Goal: Task Accomplishment & Management: Manage account settings

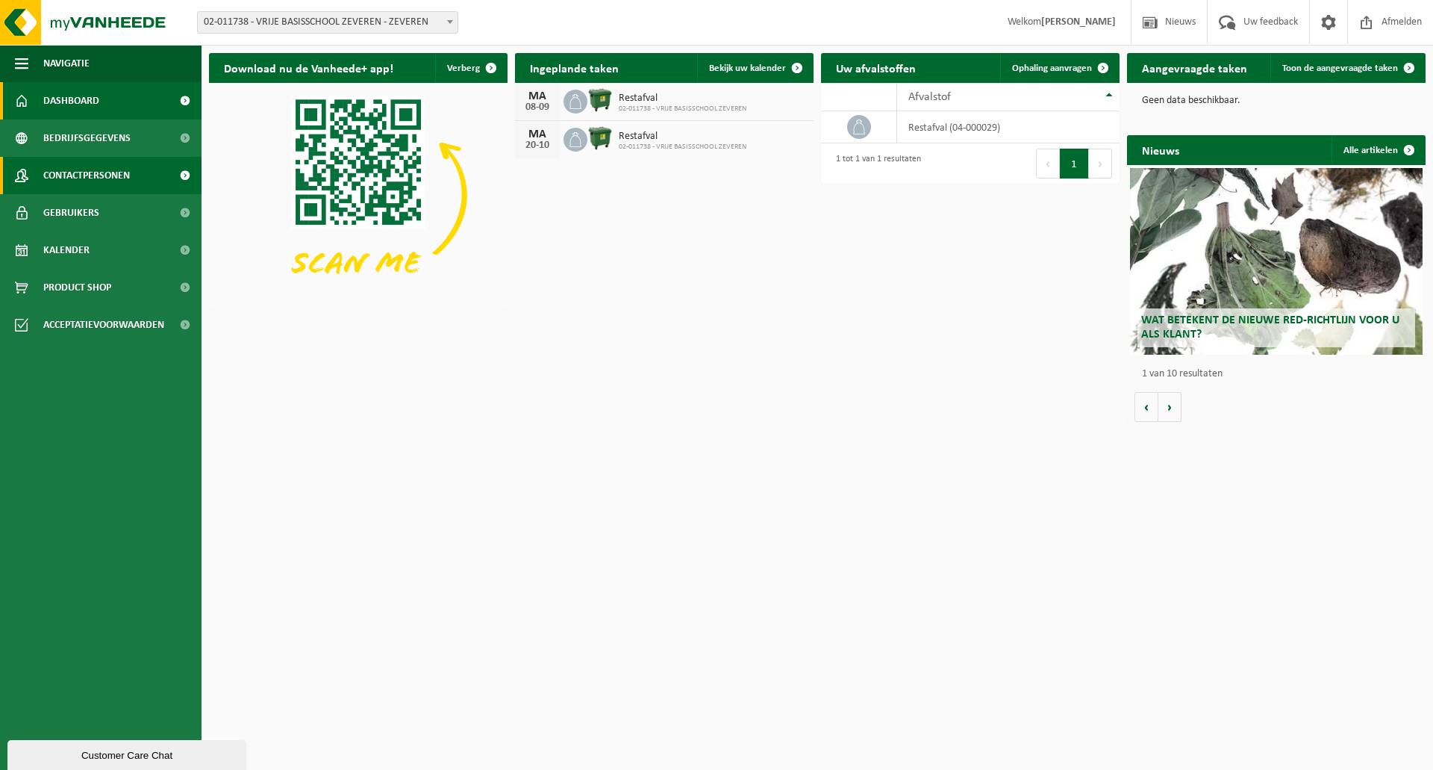
click at [83, 178] on span "Contactpersonen" at bounding box center [86, 175] width 87 height 37
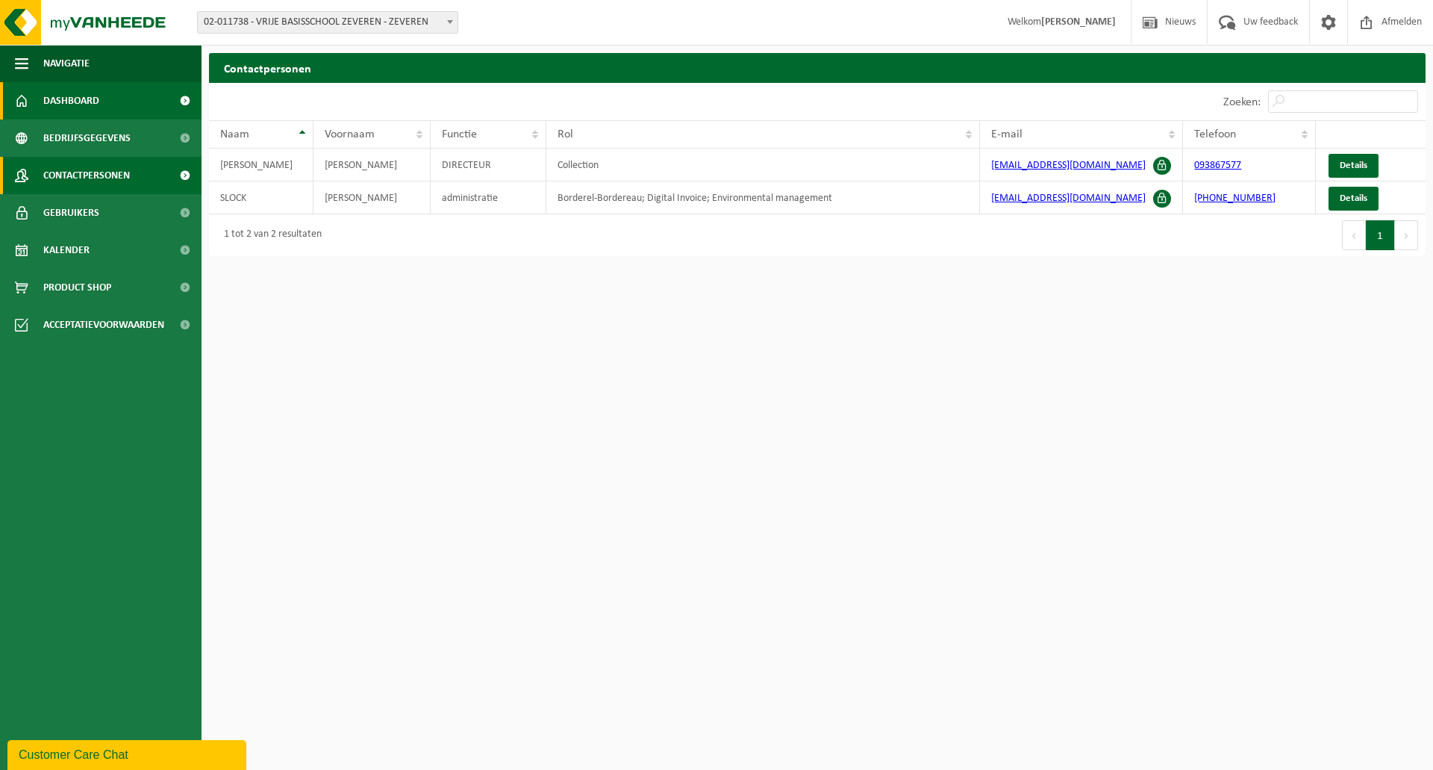
click at [81, 102] on span "Dashboard" at bounding box center [71, 100] width 56 height 37
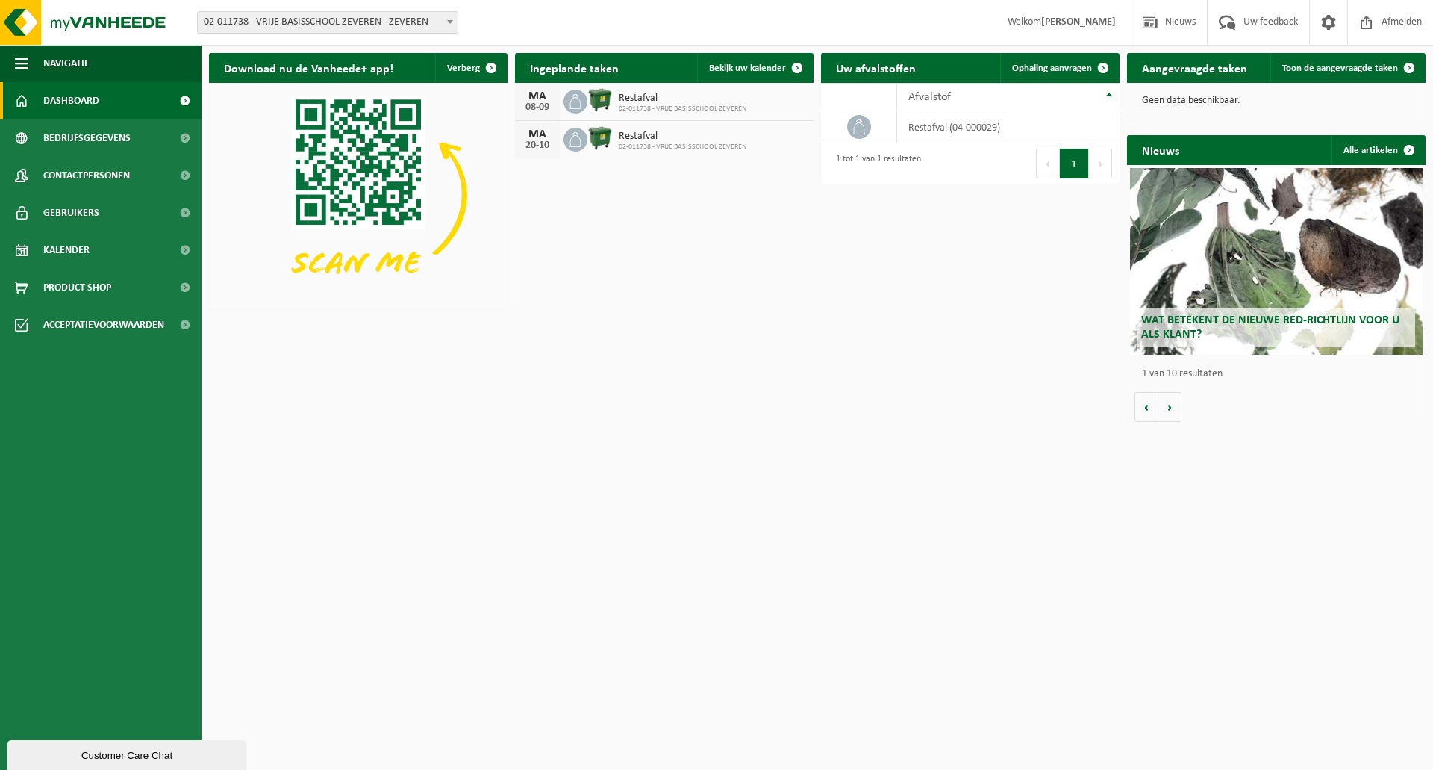
click at [411, 24] on span "02-011738 - VRIJE BASISSCHOOL ZEVEREN - ZEVEREN" at bounding box center [328, 22] width 260 height 21
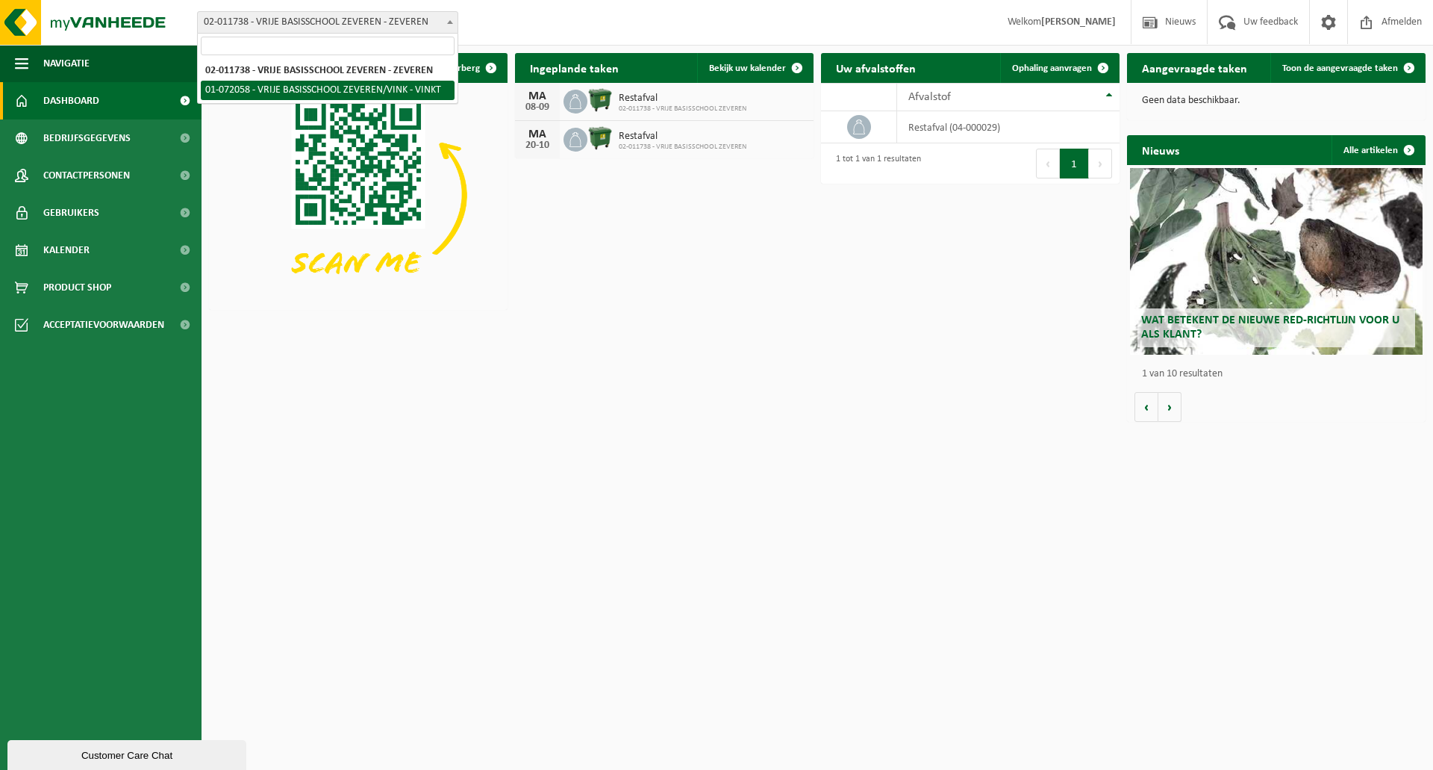
select select "14940"
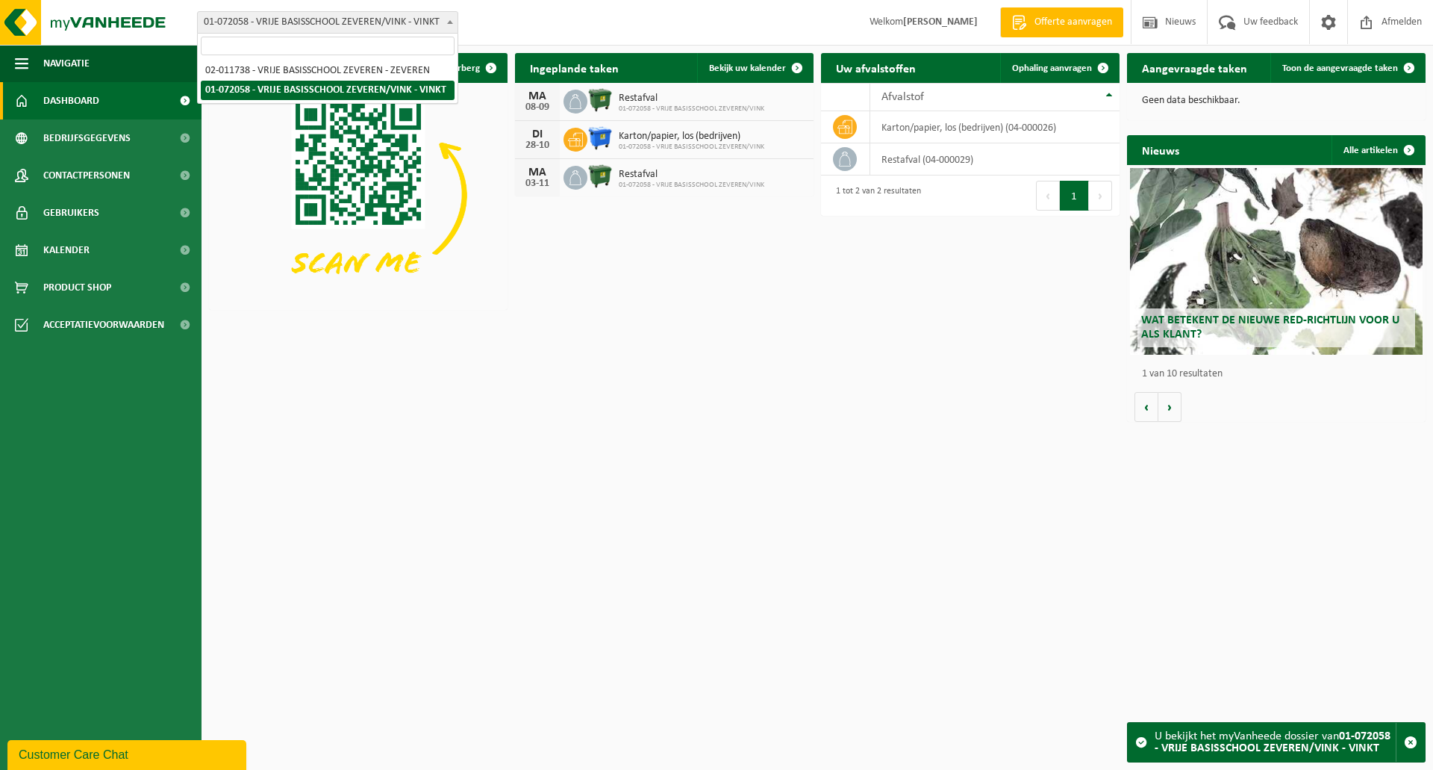
click at [391, 22] on span "01-072058 - VRIJE BASISSCHOOL ZEVEREN/VINK - VINKT" at bounding box center [328, 22] width 260 height 21
select select "10626"
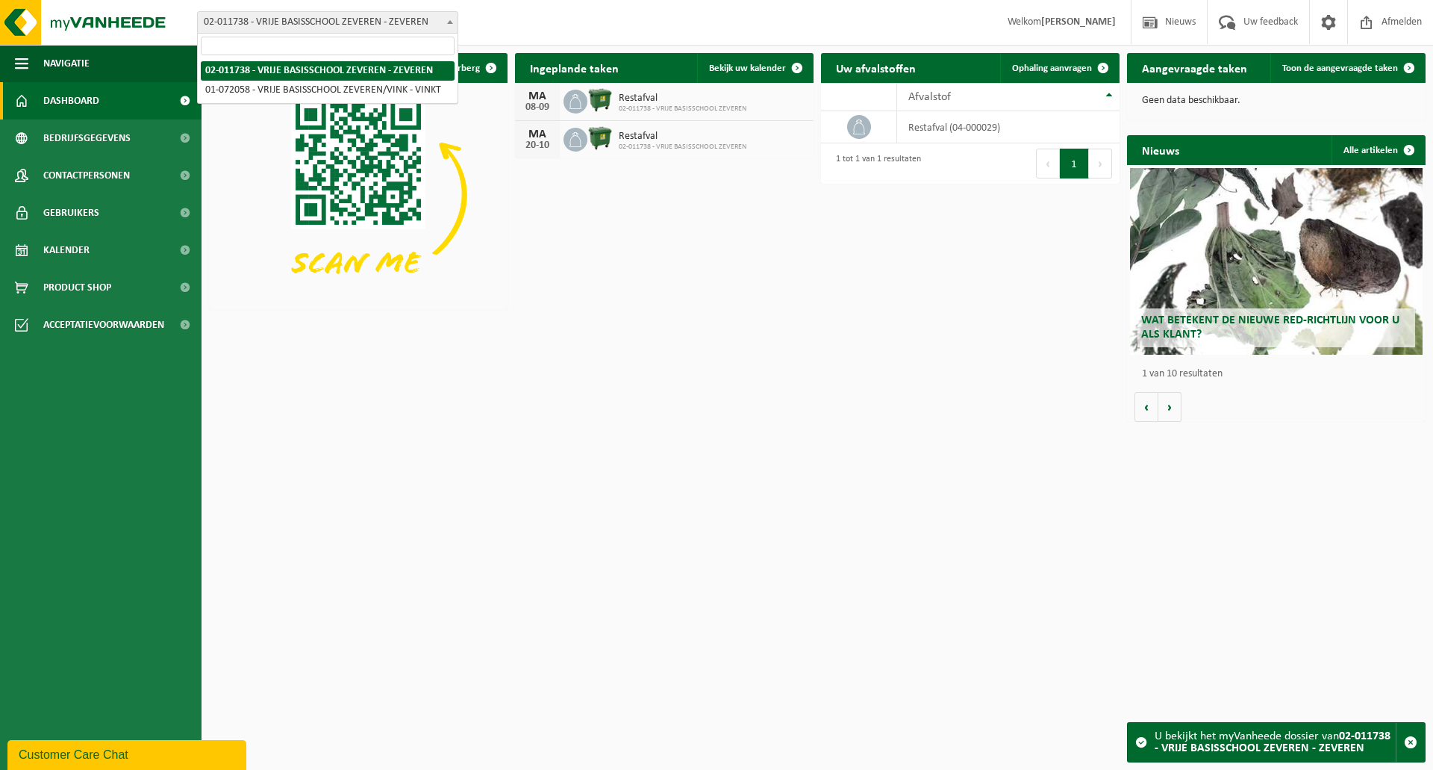
click at [304, 22] on span "02-011738 - VRIJE BASISSCHOOL ZEVEREN - ZEVEREN" at bounding box center [328, 22] width 260 height 21
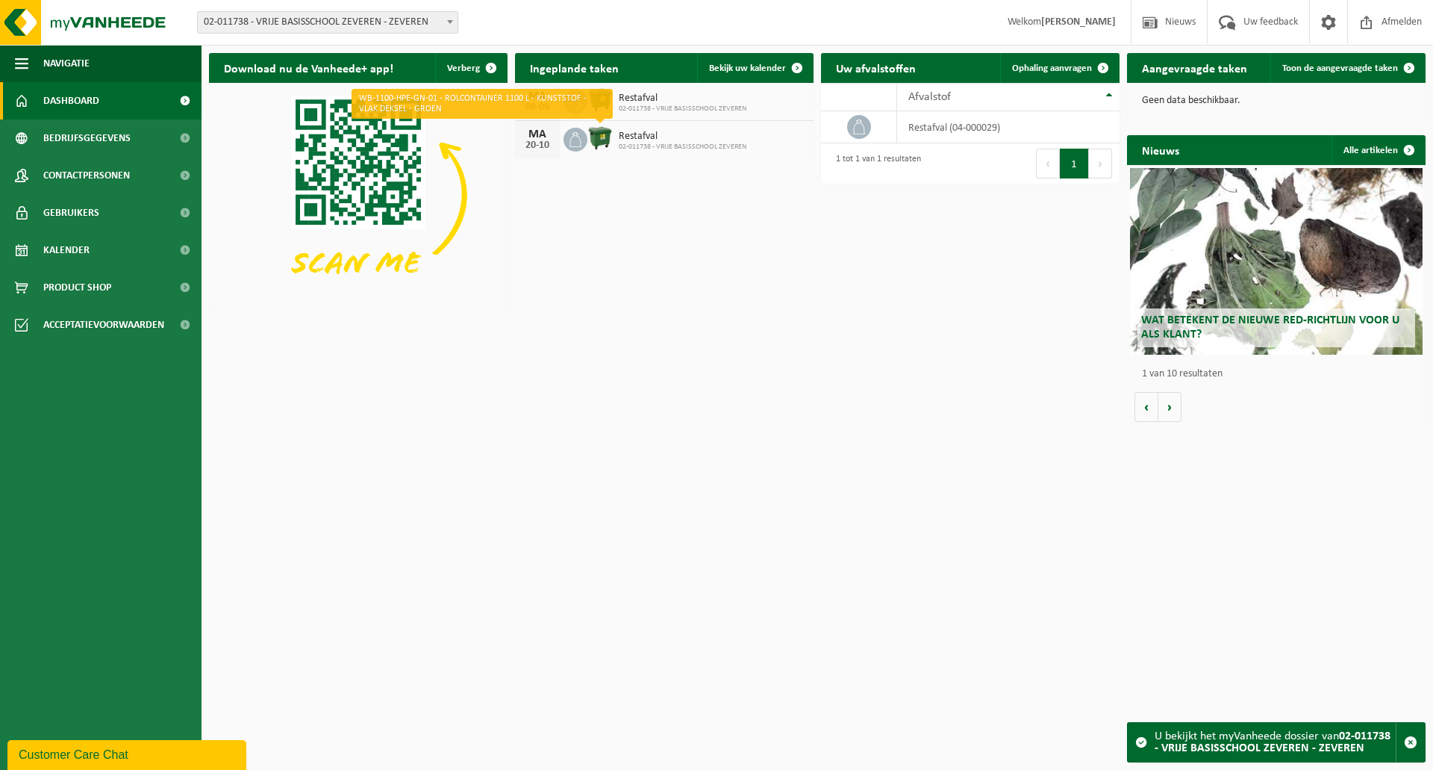
click at [600, 140] on img at bounding box center [599, 137] width 25 height 25
click at [596, 139] on img at bounding box center [599, 137] width 25 height 25
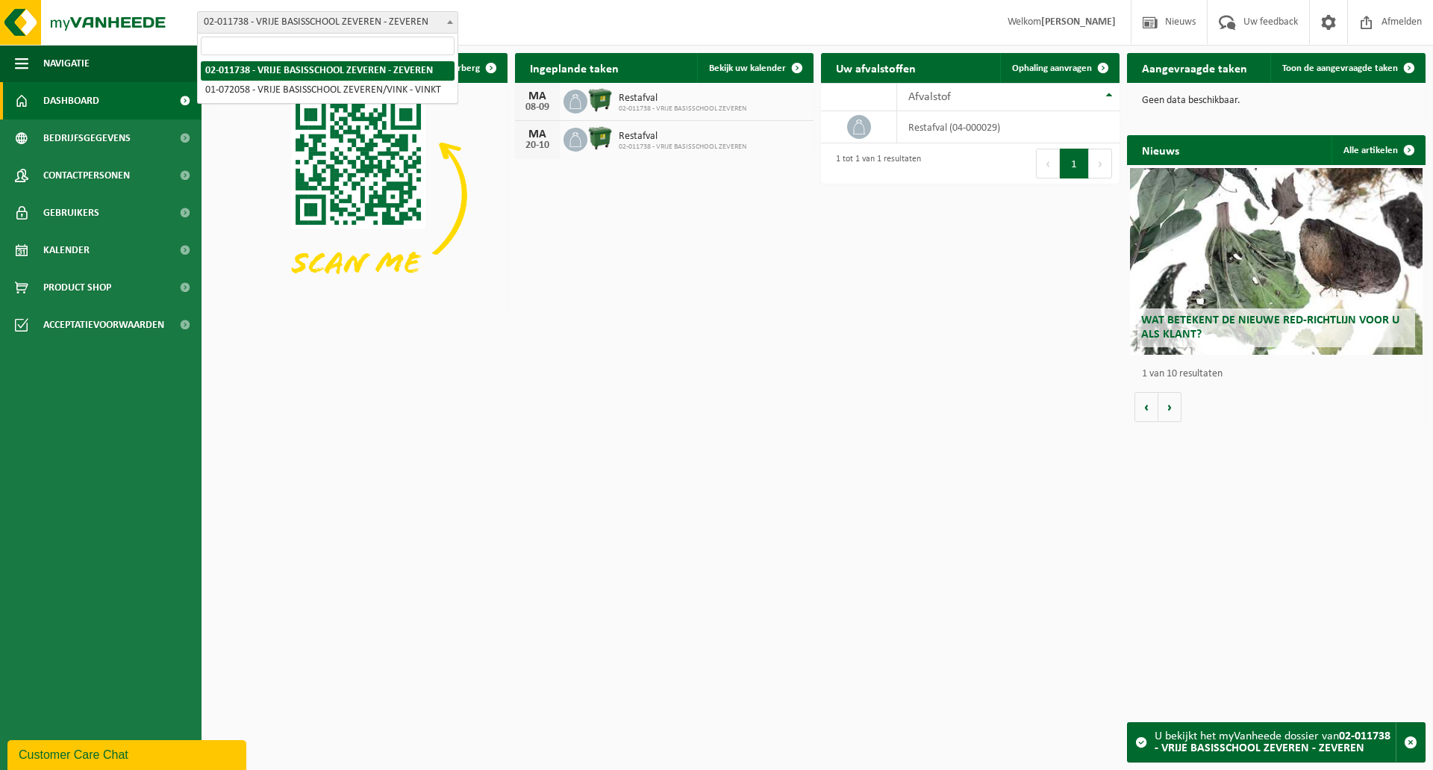
click at [339, 23] on span "02-011738 - VRIJE BASISSCHOOL ZEVEREN - ZEVEREN" at bounding box center [328, 22] width 260 height 21
select select "14940"
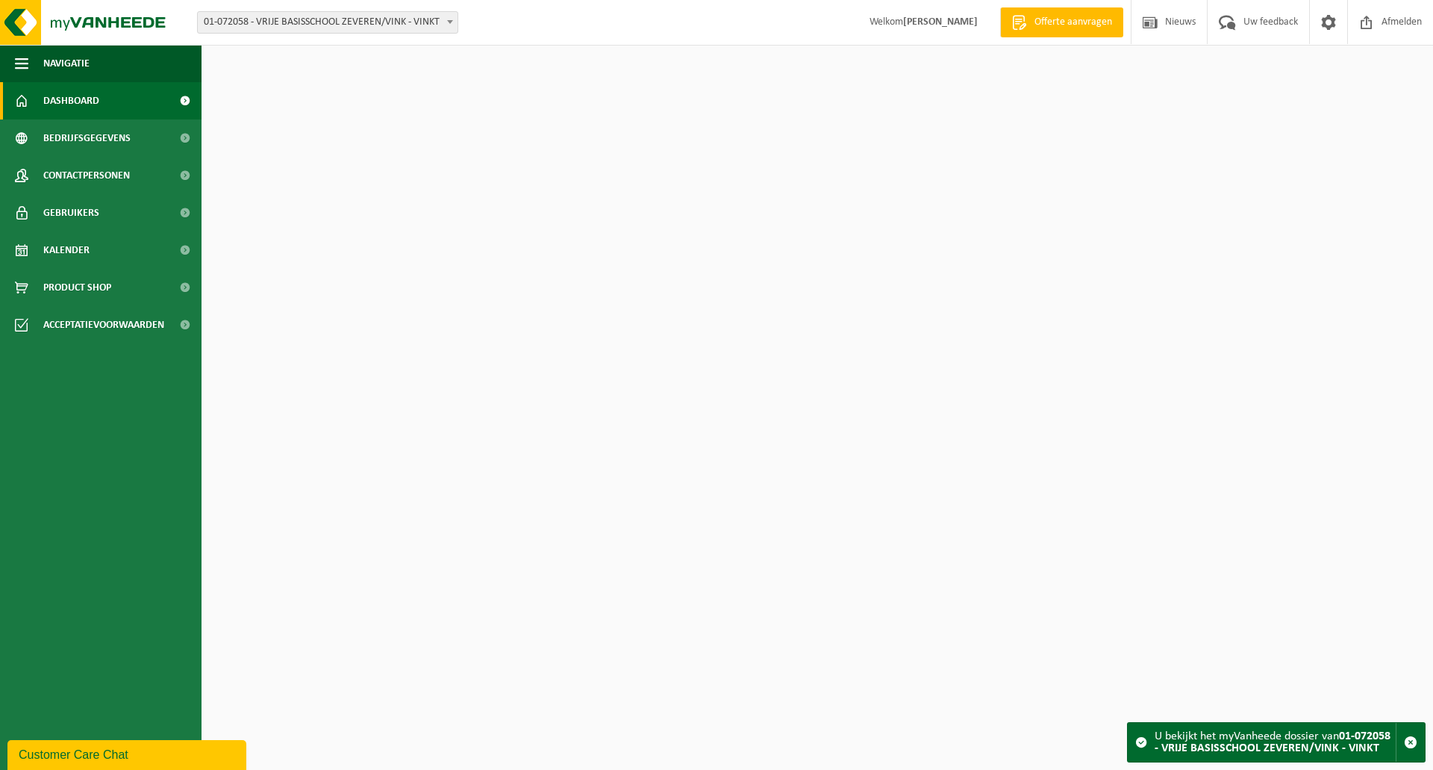
click at [374, 89] on img at bounding box center [358, 195] width 299 height 224
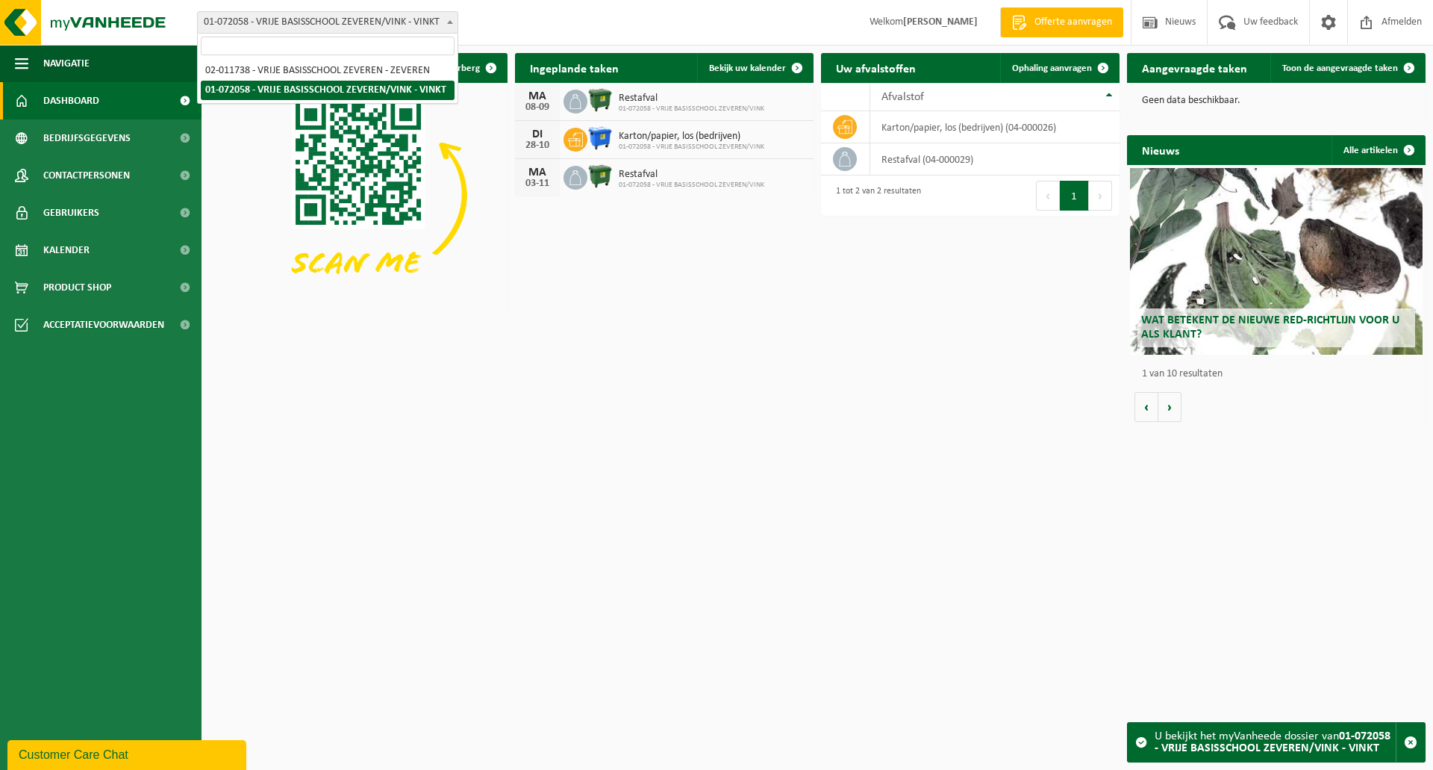
click at [361, 22] on span "01-072058 - VRIJE BASISSCHOOL ZEVEREN/VINK - VINKT" at bounding box center [328, 22] width 260 height 21
select select "10626"
